Goal: Transaction & Acquisition: Purchase product/service

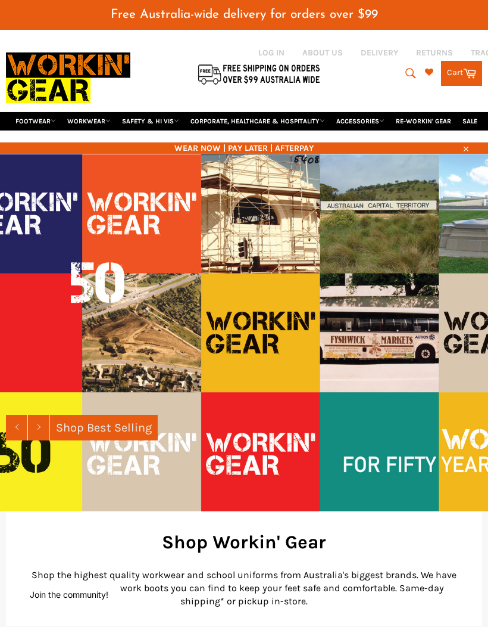
click at [406, 68] on icon "submit" at bounding box center [411, 73] width 10 height 10
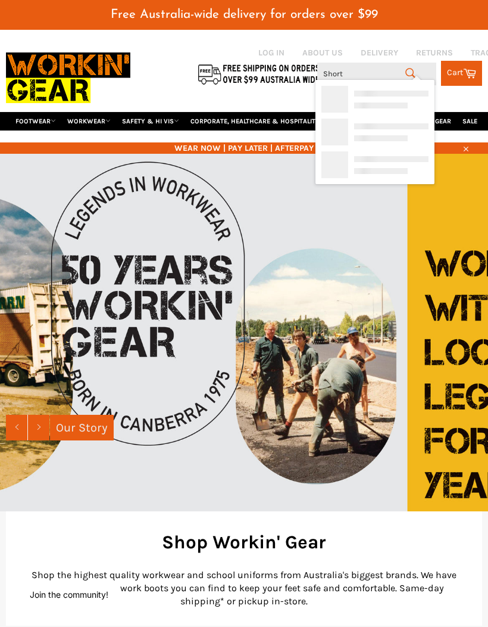
type input "Shorts"
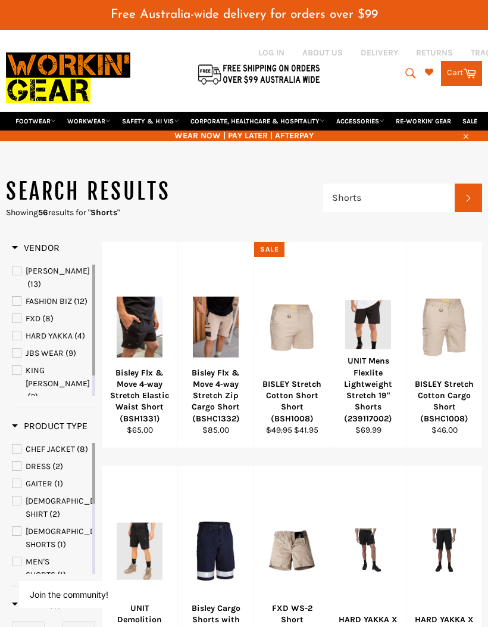
click at [138, 367] on div "Bisley Flx & Move 4-way Stretch Elastic Waist Short (BSH1331)" at bounding box center [140, 395] width 61 height 57
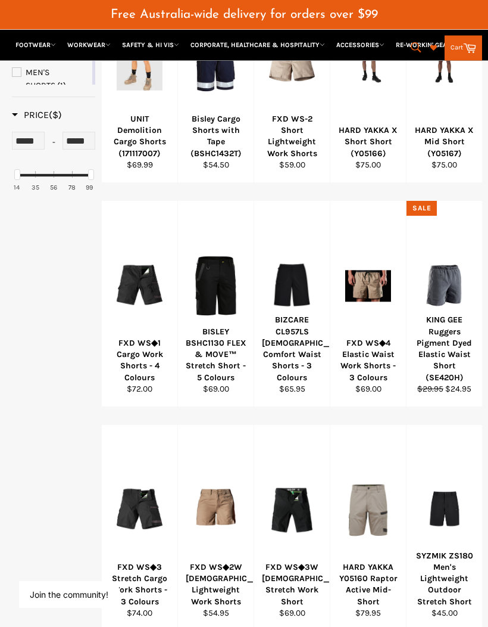
scroll to position [489, 0]
click at [205, 326] on div "BISLEY BSHC1130 FLEX & MOVE™ Stretch Short - 5 Colours" at bounding box center [216, 354] width 61 height 57
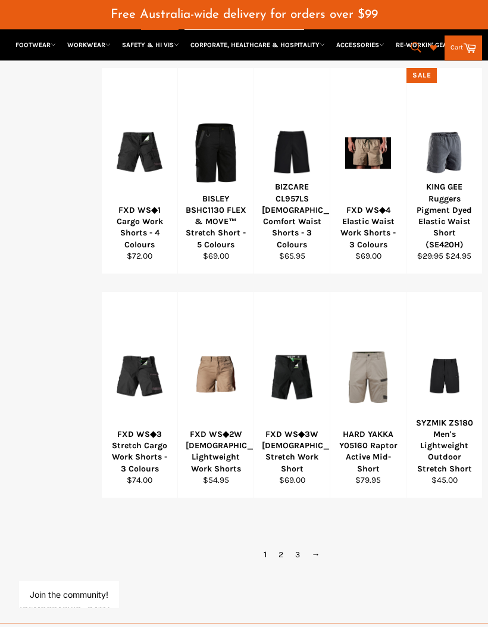
scroll to position [623, 0]
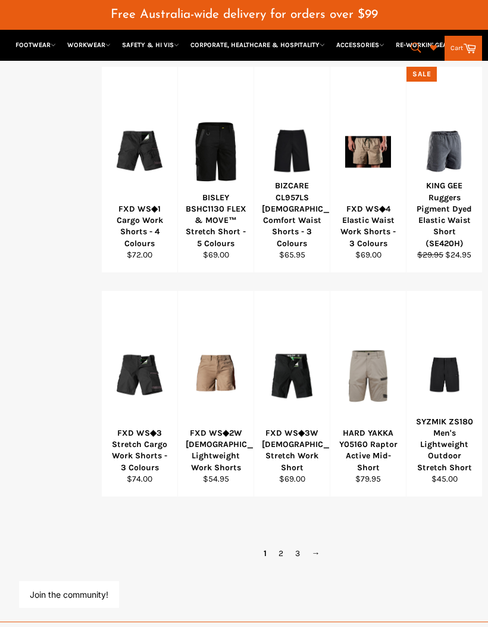
click at [283, 544] on link "2" at bounding box center [281, 552] width 17 height 17
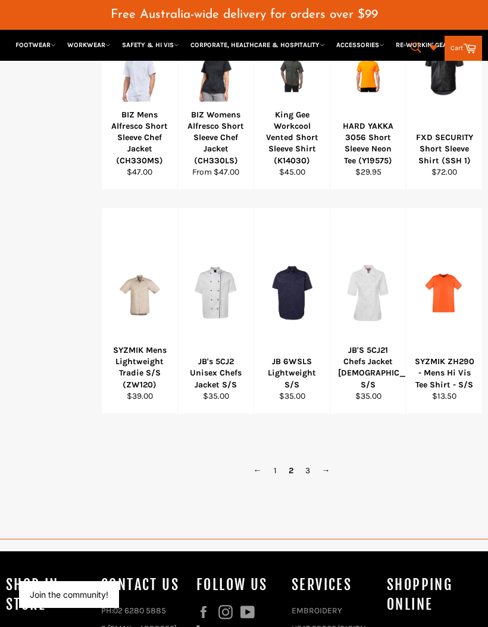
scroll to position [730, 0]
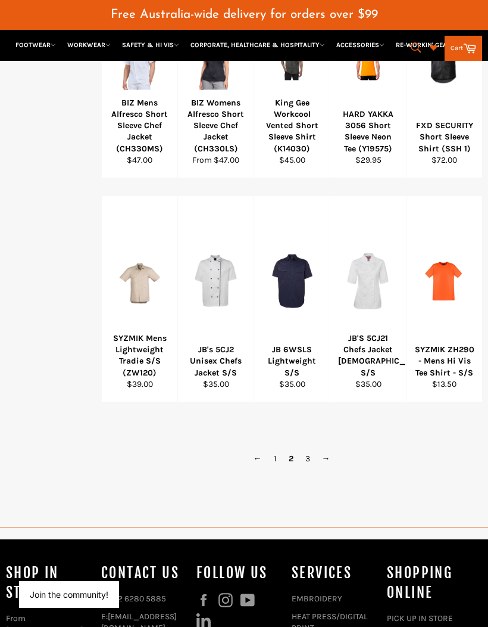
click at [307, 450] on link "3" at bounding box center [308, 458] width 17 height 17
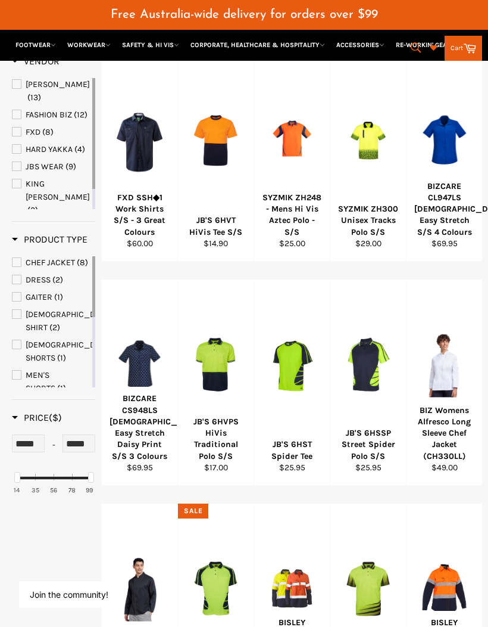
scroll to position [198, 0]
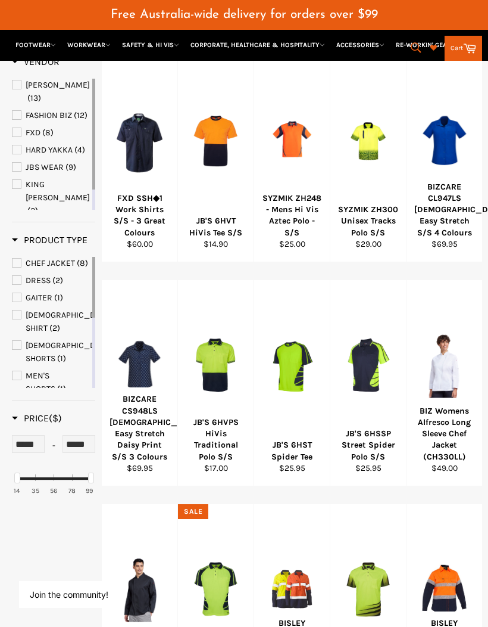
click at [48, 522] on div "Vendor BISLEY (13) FASHION BIZ (12) FXD (8) HARD YAKKA (4) JBS WEAR (9) KING GE…" at bounding box center [244, 527] width 477 height 943
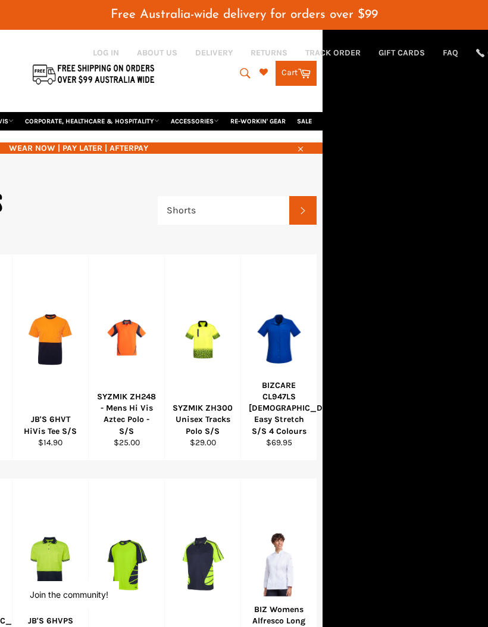
scroll to position [0, 0]
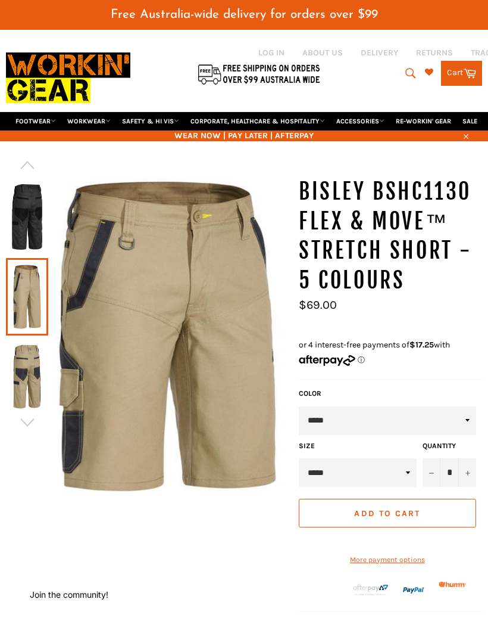
click at [28, 202] on img at bounding box center [27, 217] width 30 height 66
